Goal: Browse casually

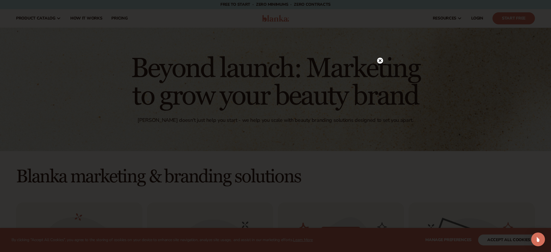
click at [379, 63] on circle at bounding box center [380, 61] width 6 height 6
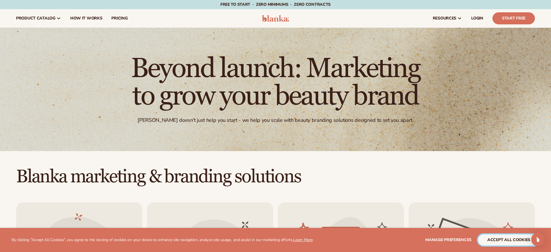
click at [506, 238] on button "accept all cookies" at bounding box center [508, 240] width 61 height 11
